Goal: Check status: Check status

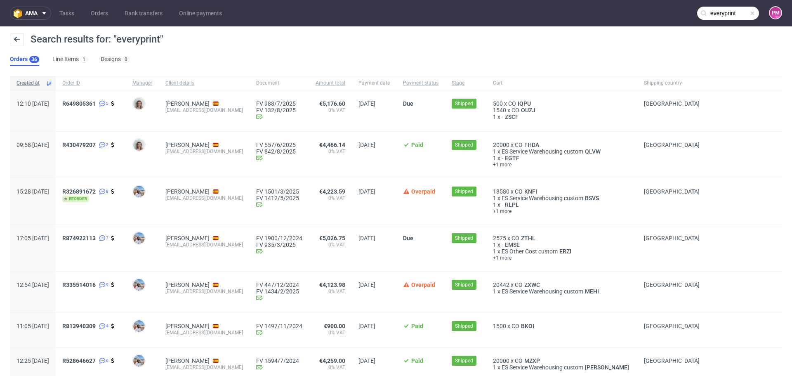
scroll to position [743, 0]
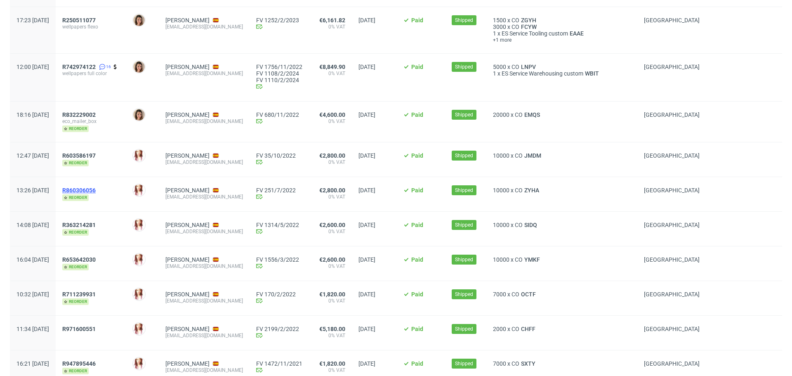
click at [96, 193] on span "R860306056" at bounding box center [78, 190] width 33 height 7
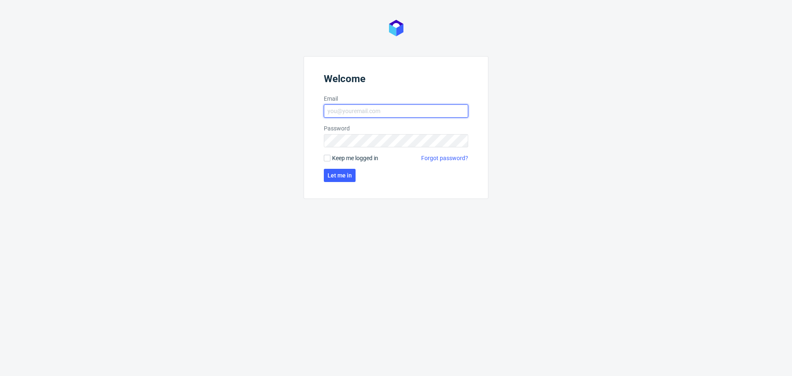
click at [362, 111] on input "Email" at bounding box center [396, 110] width 144 height 13
click at [324, 169] on button "Let me in" at bounding box center [340, 175] width 32 height 13
type input "monika.pierzchala@packhelp.com"
click at [337, 177] on span "Let me in" at bounding box center [340, 175] width 24 height 6
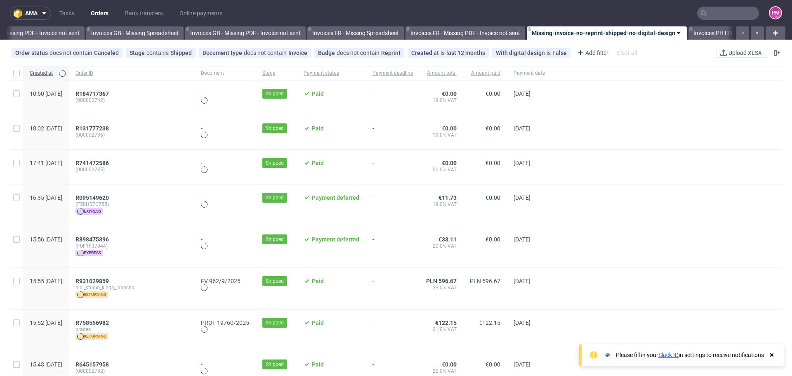
scroll to position [0, 1016]
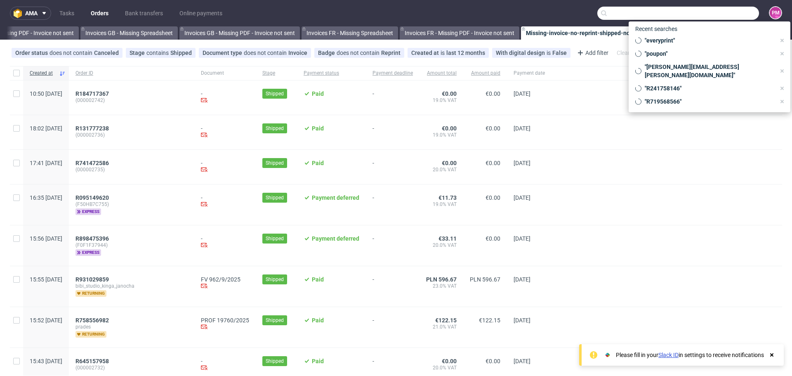
click at [717, 14] on input "text" at bounding box center [678, 13] width 162 height 13
paste input "everyprint"
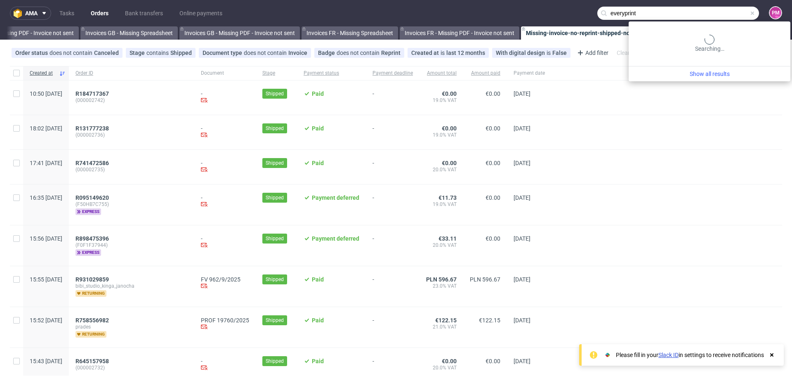
type input "everyprint"
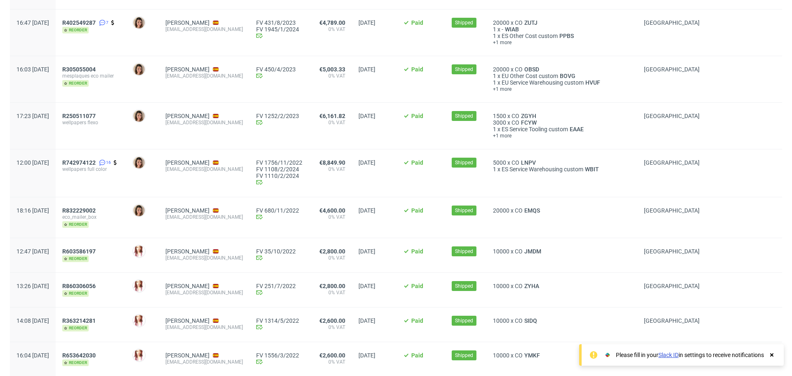
scroll to position [660, 0]
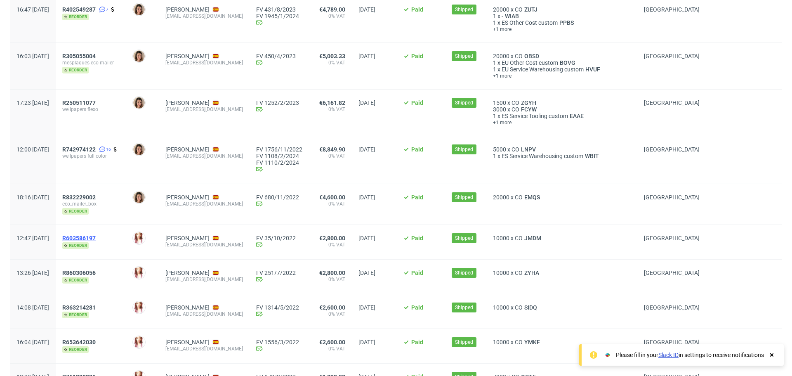
click at [96, 239] on span "R603586197" at bounding box center [78, 238] width 33 height 7
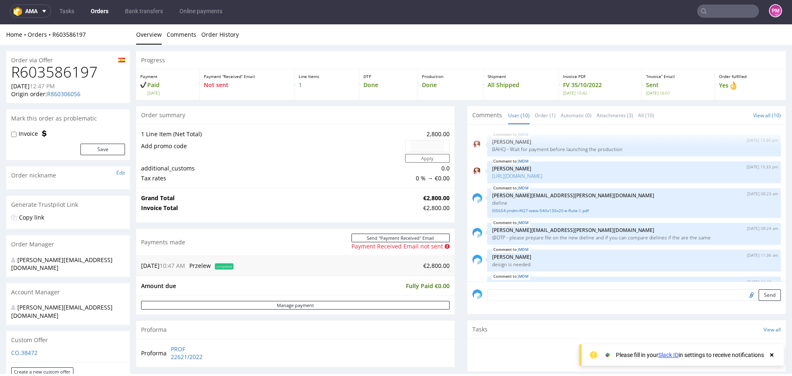
scroll to position [145, 0]
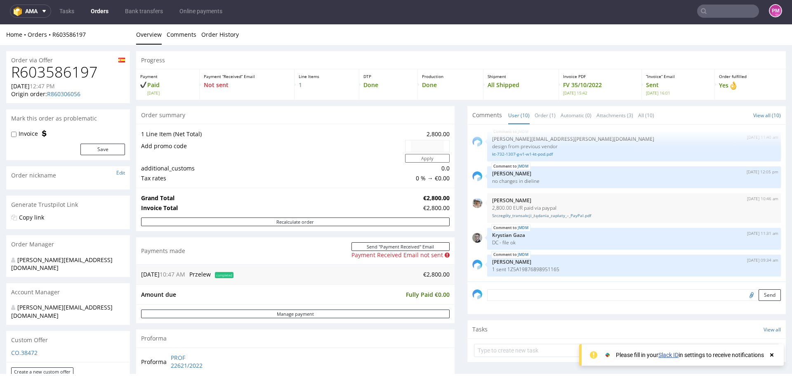
click at [226, 273] on span "completed" at bounding box center [224, 275] width 19 height 6
click at [271, 315] on link "Manage payment" at bounding box center [295, 313] width 309 height 9
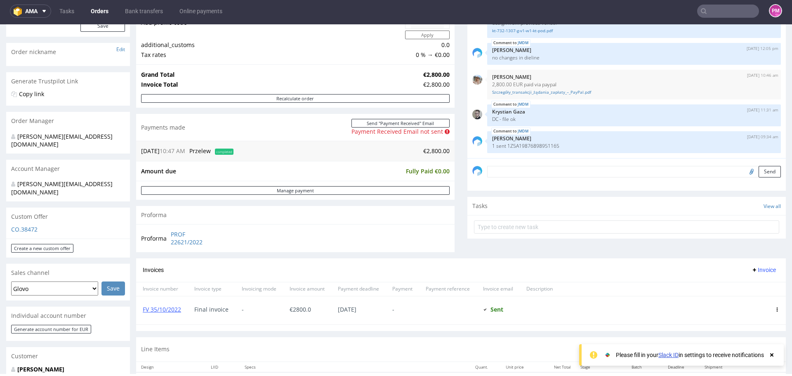
scroll to position [83, 0]
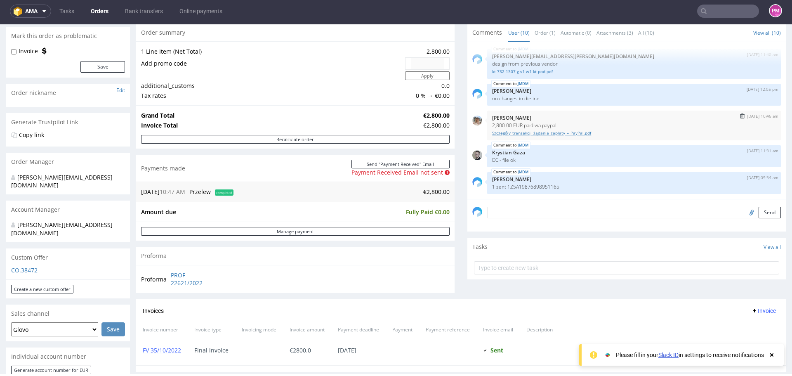
click at [552, 132] on link "Szczegóły_transakcji_żądania_zapłaty_–_PayPal.pdf" at bounding box center [634, 133] width 284 height 6
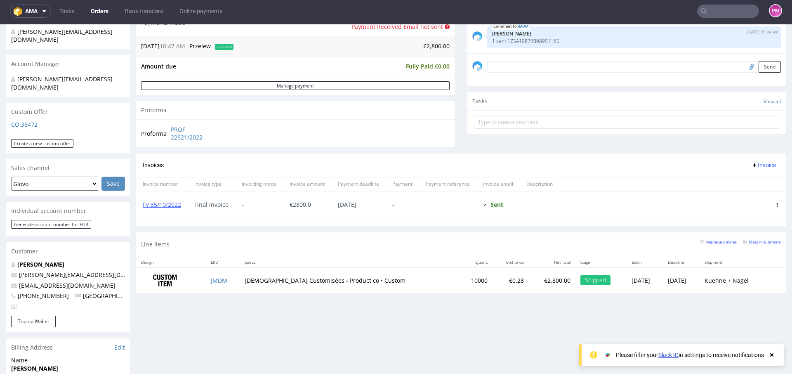
scroll to position [248, 0]
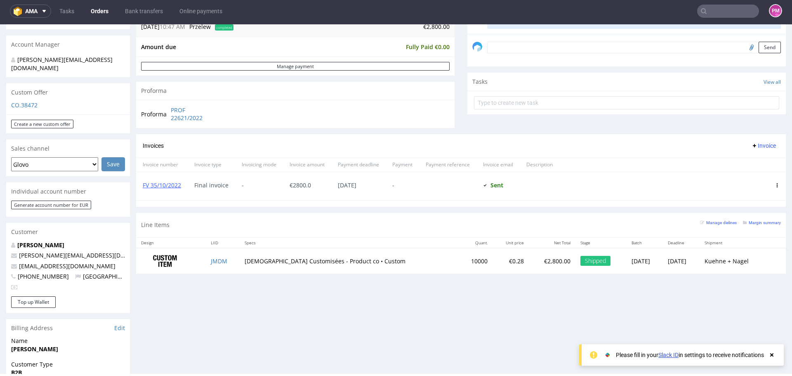
click at [281, 318] on div "Progress Payment Paid Thu 08 Sep Payment “Received” Email Not sent Line Items 1…" at bounding box center [461, 205] width 650 height 802
click at [771, 355] on icon at bounding box center [771, 355] width 7 height 7
click at [290, 304] on div "Progress Payment Paid Thu 08 Sep Payment “Received” Email Not sent Line Items 1…" at bounding box center [461, 205] width 650 height 802
